Goal: Task Accomplishment & Management: Use online tool/utility

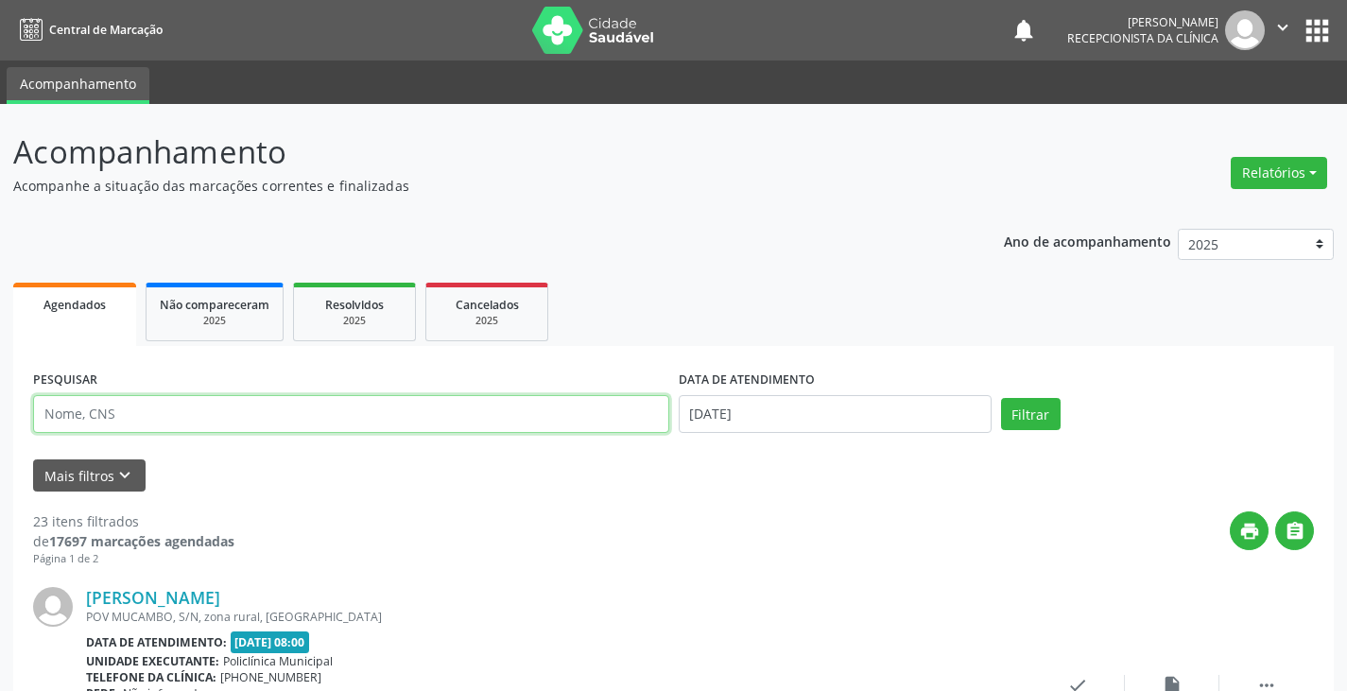
click at [454, 423] on input "text" at bounding box center [351, 414] width 636 height 38
type input "[PERSON_NAME]"
click at [1001, 398] on button "Filtrar" at bounding box center [1031, 414] width 60 height 32
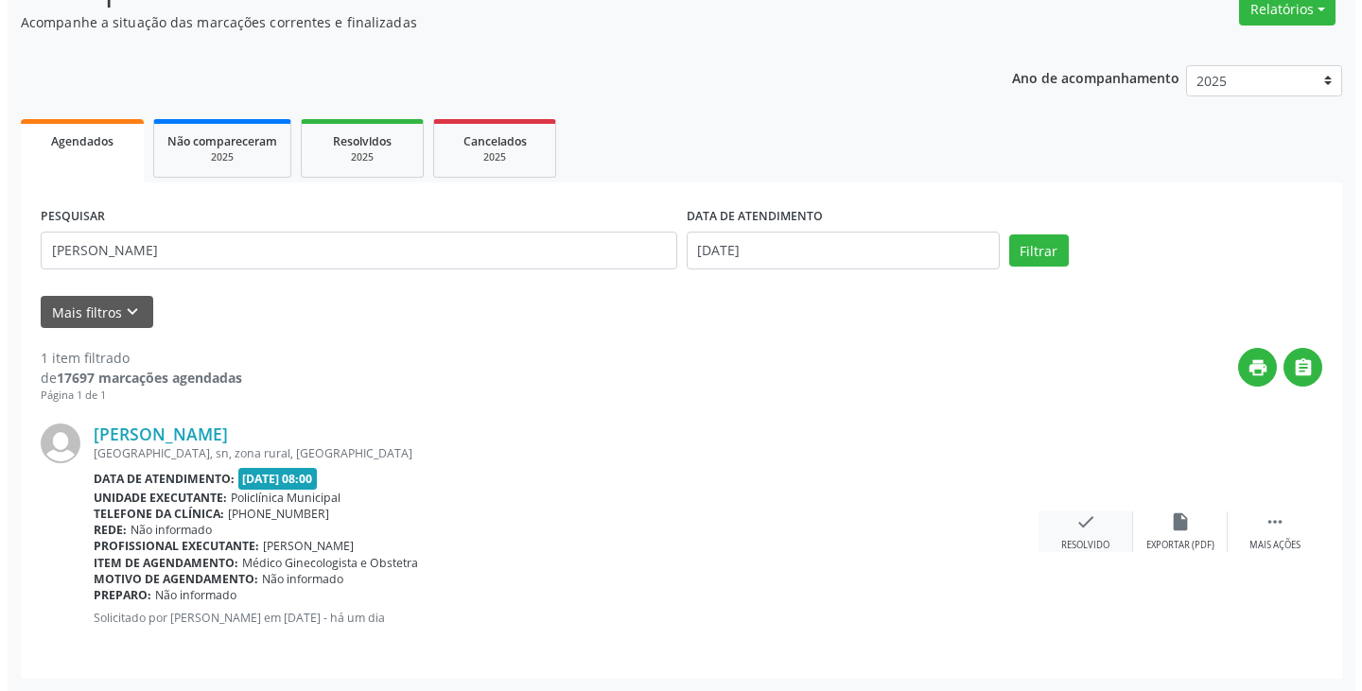
scroll to position [165, 0]
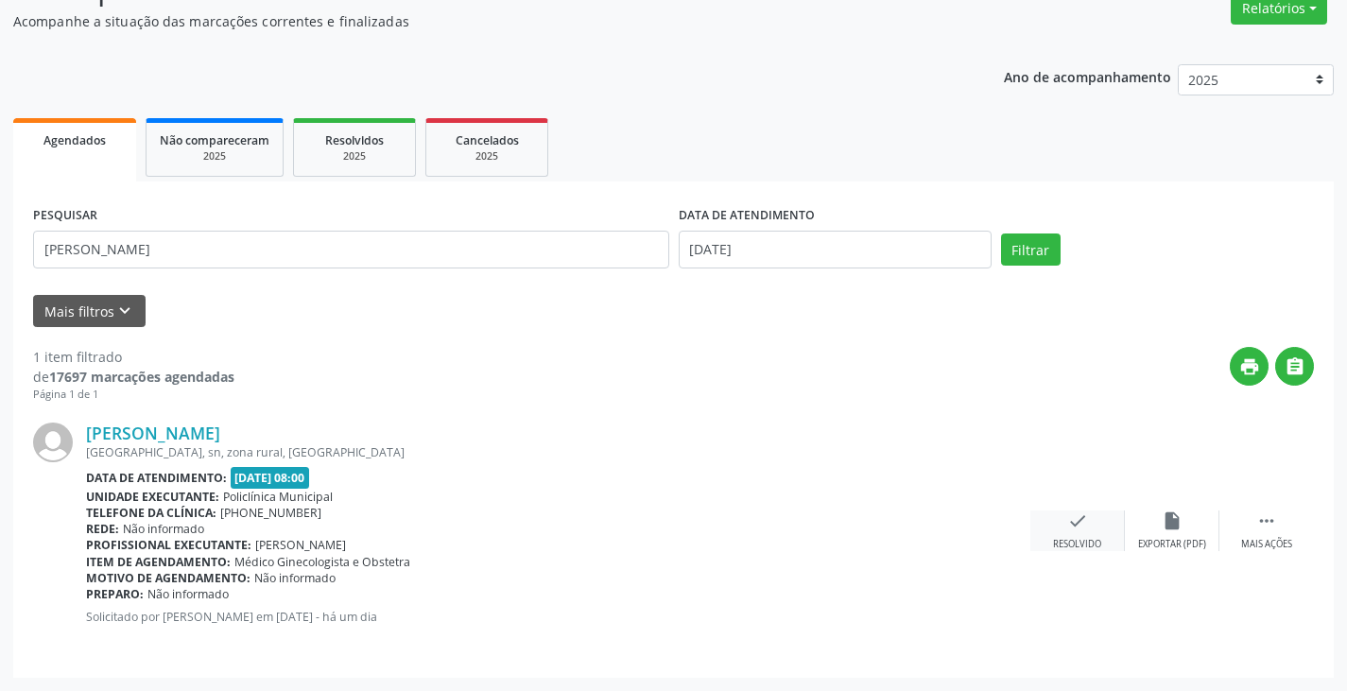
click at [1073, 529] on icon "check" at bounding box center [1078, 521] width 21 height 21
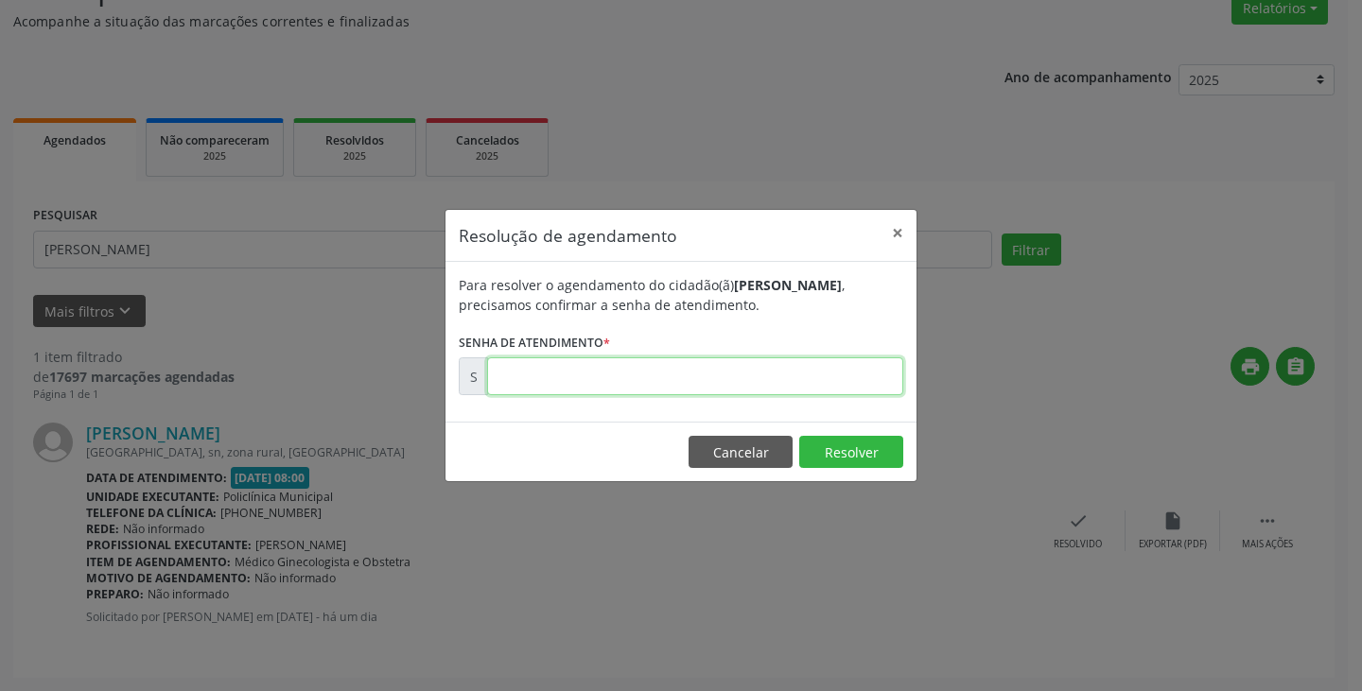
click at [859, 384] on input "text" at bounding box center [695, 376] width 416 height 38
type input "00171476"
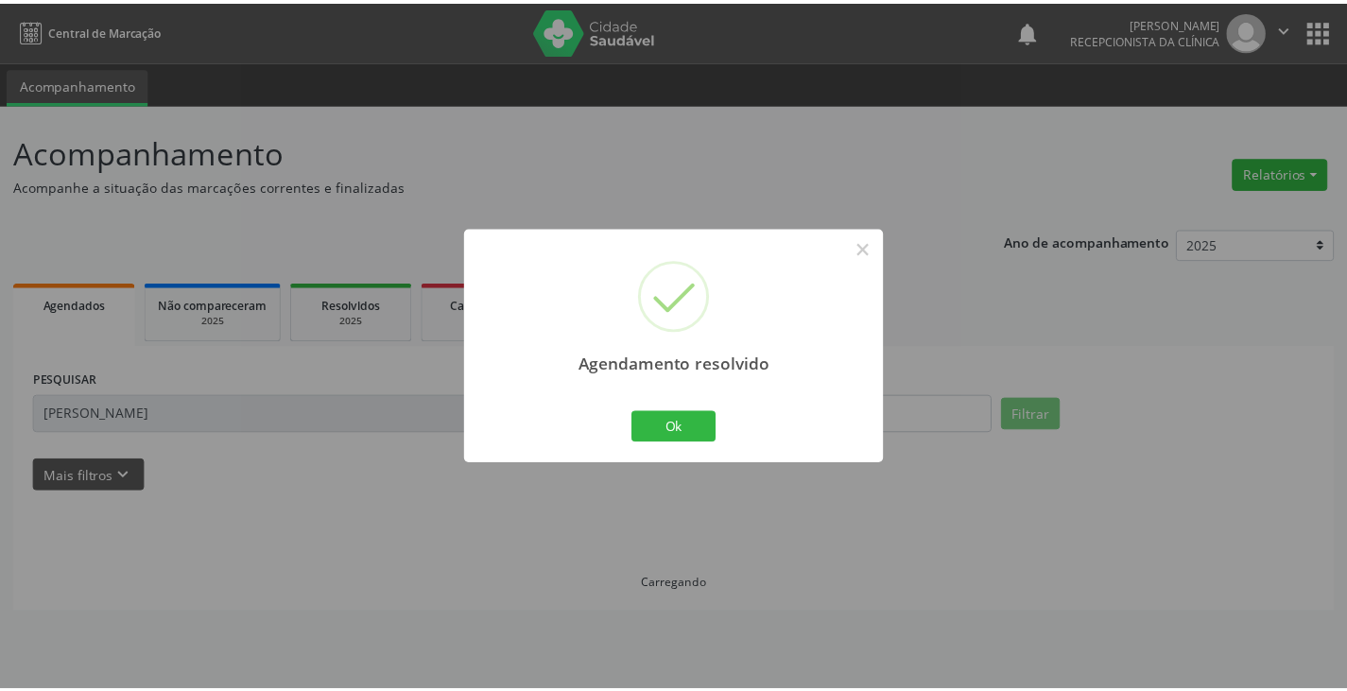
scroll to position [0, 0]
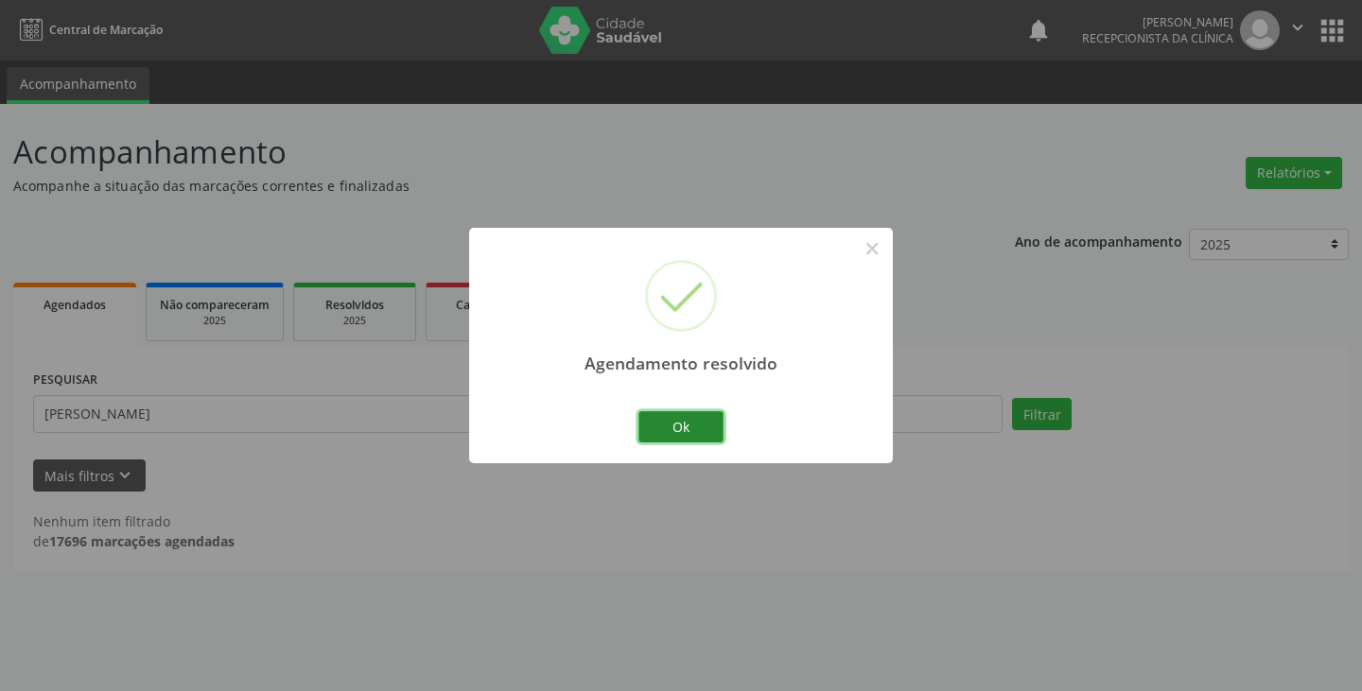
click at [686, 422] on button "Ok" at bounding box center [680, 427] width 85 height 32
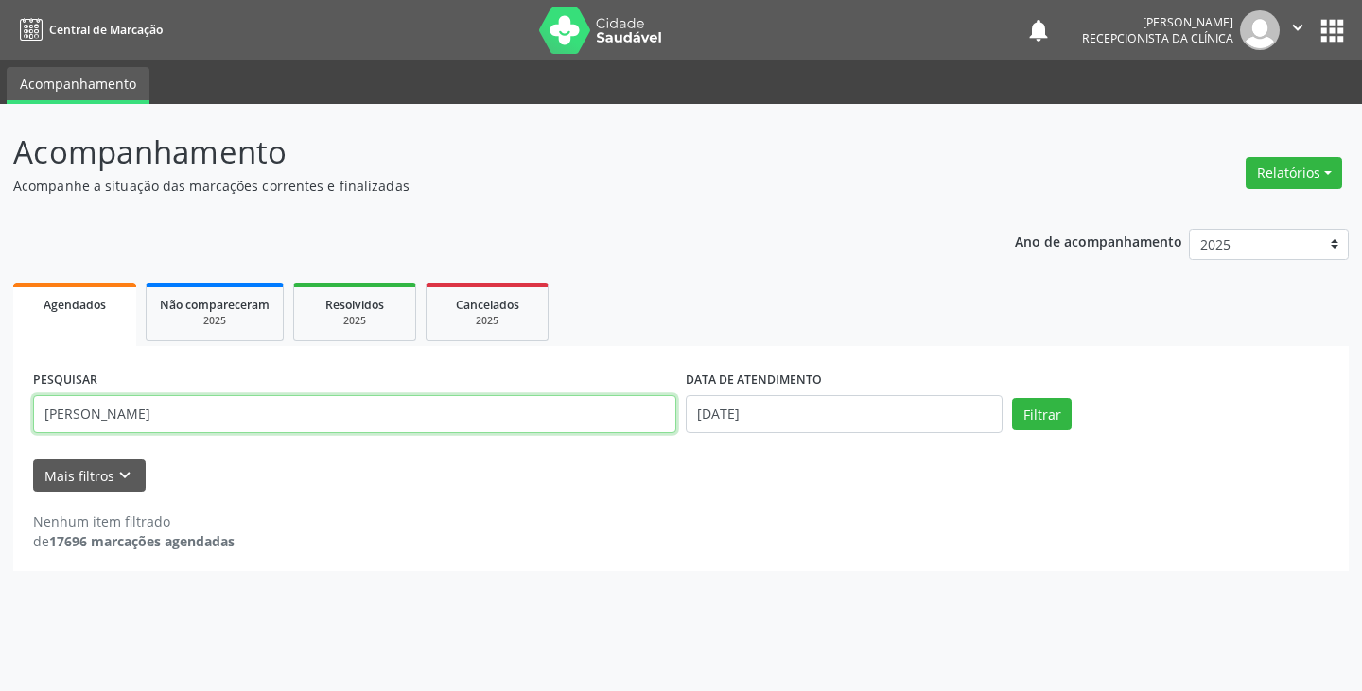
click at [392, 424] on input "[PERSON_NAME]" at bounding box center [354, 414] width 643 height 38
type input "c"
type input "[PERSON_NAME]"
click at [1012, 398] on button "Filtrar" at bounding box center [1042, 414] width 60 height 32
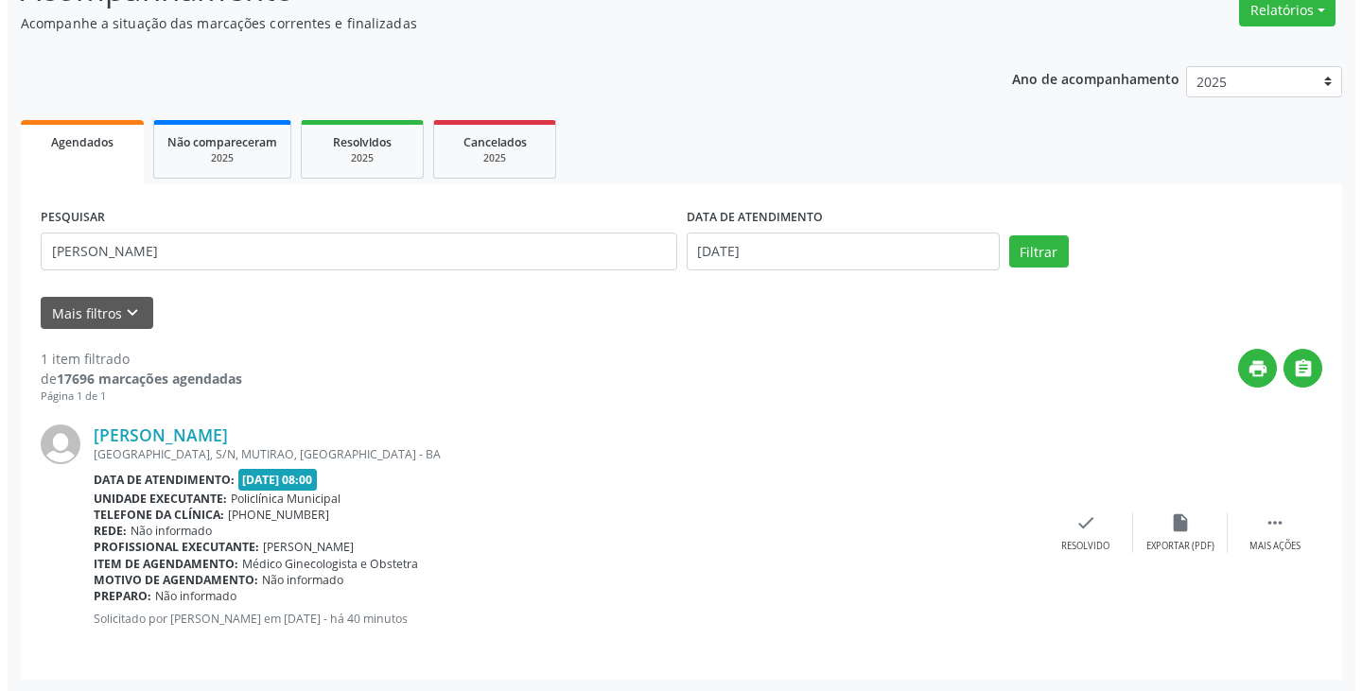
scroll to position [165, 0]
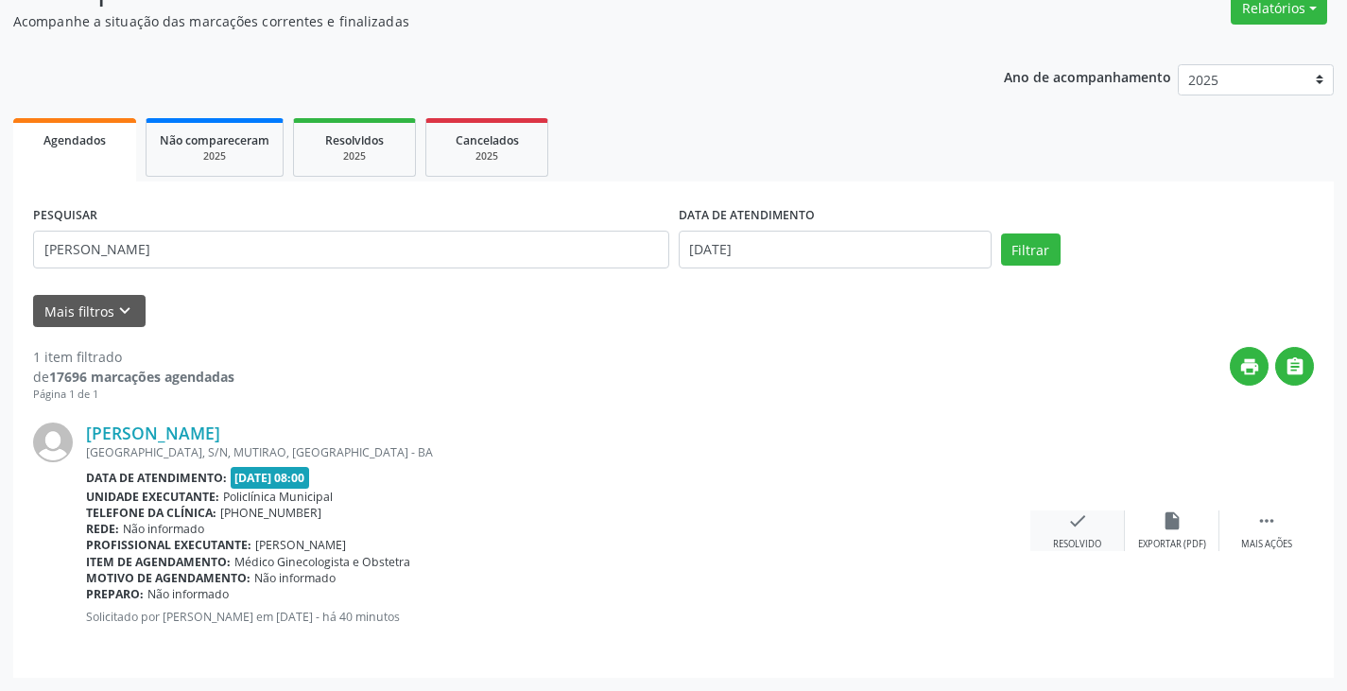
click at [1062, 529] on div "check Resolvido" at bounding box center [1078, 531] width 95 height 41
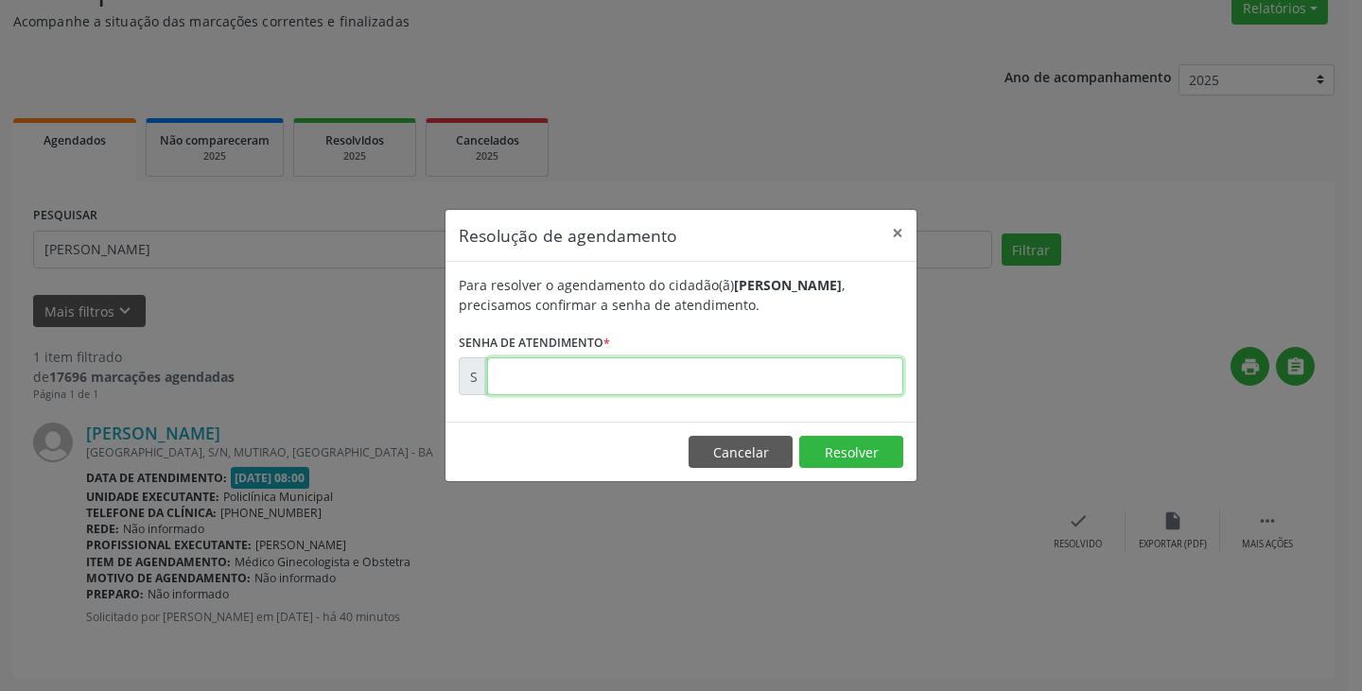
click at [820, 377] on input "text" at bounding box center [695, 376] width 416 height 38
type input "00171803"
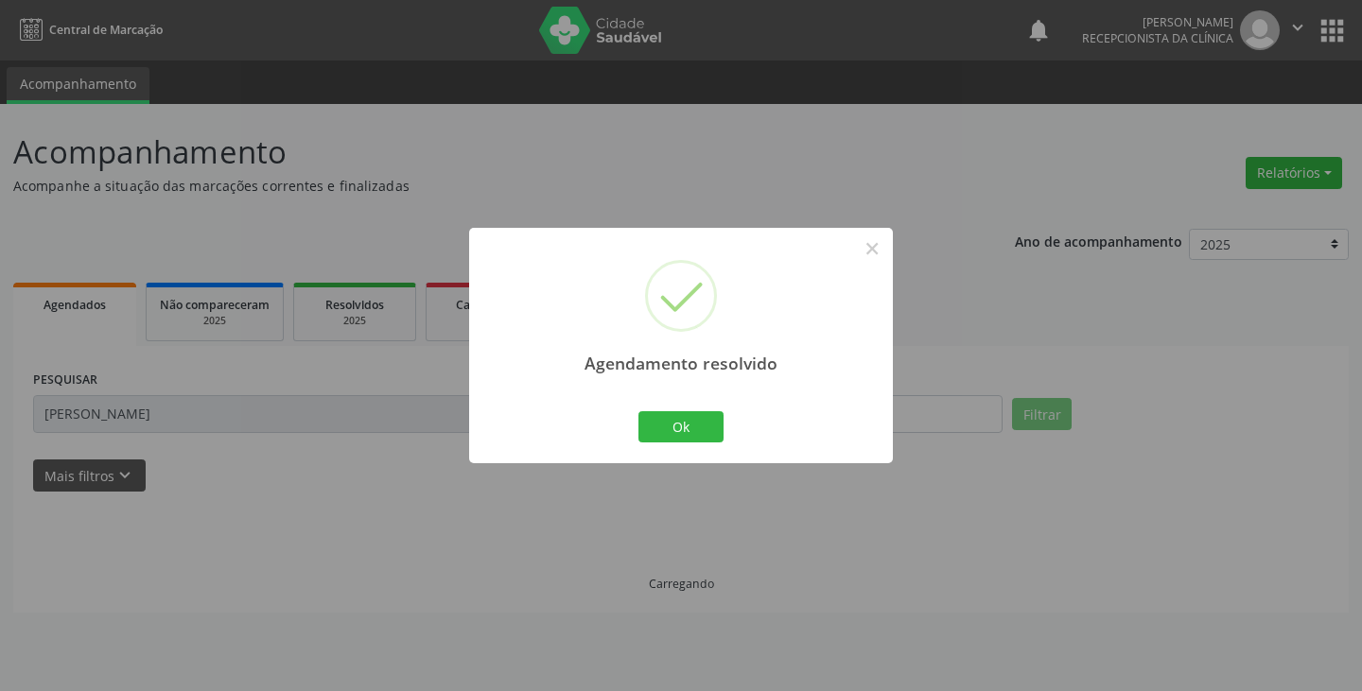
scroll to position [0, 0]
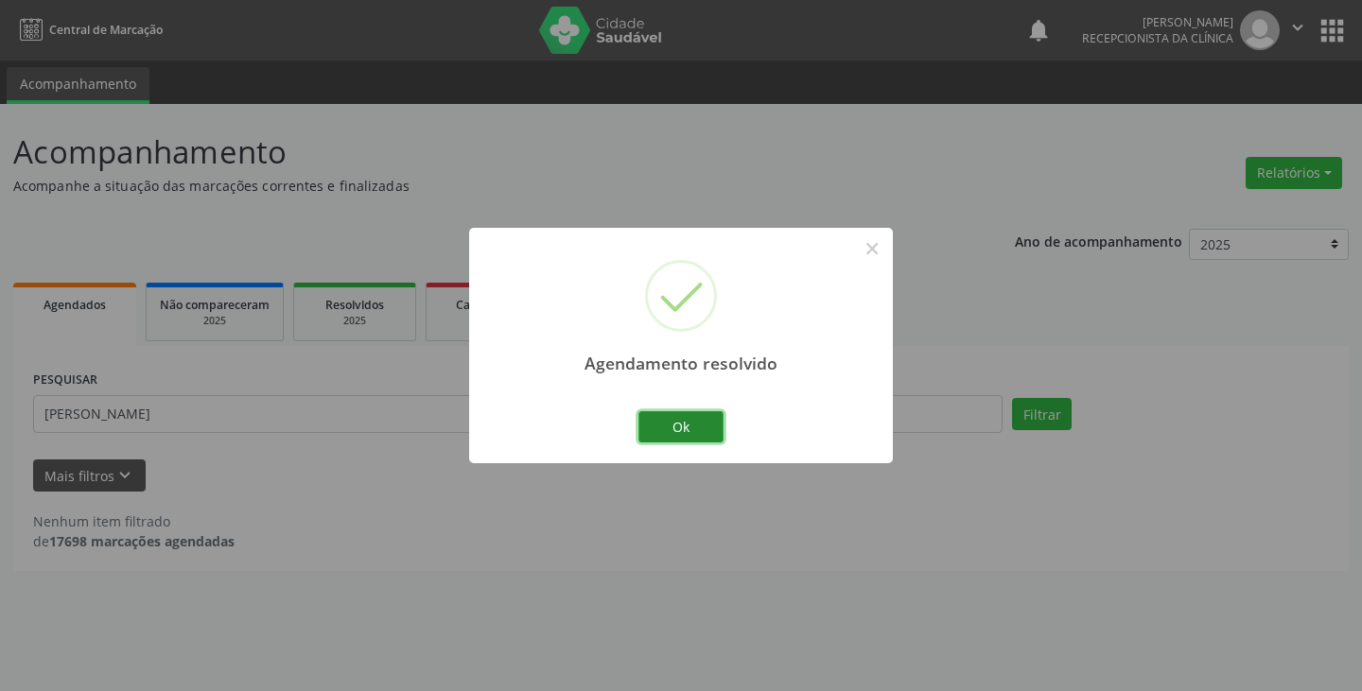
drag, startPoint x: 683, startPoint y: 416, endPoint x: 345, endPoint y: 14, distance: 524.8
click at [676, 413] on button "Ok" at bounding box center [680, 427] width 85 height 32
